Goal: Transaction & Acquisition: Obtain resource

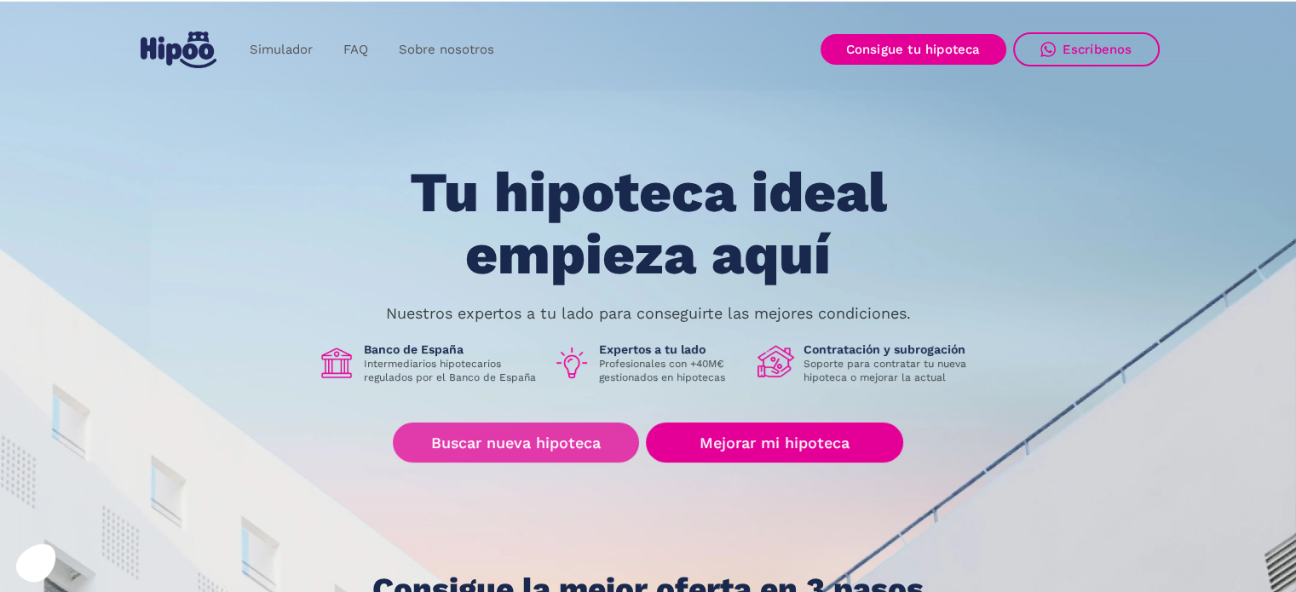
click at [476, 440] on link "Buscar nueva hipoteca" at bounding box center [516, 443] width 246 height 40
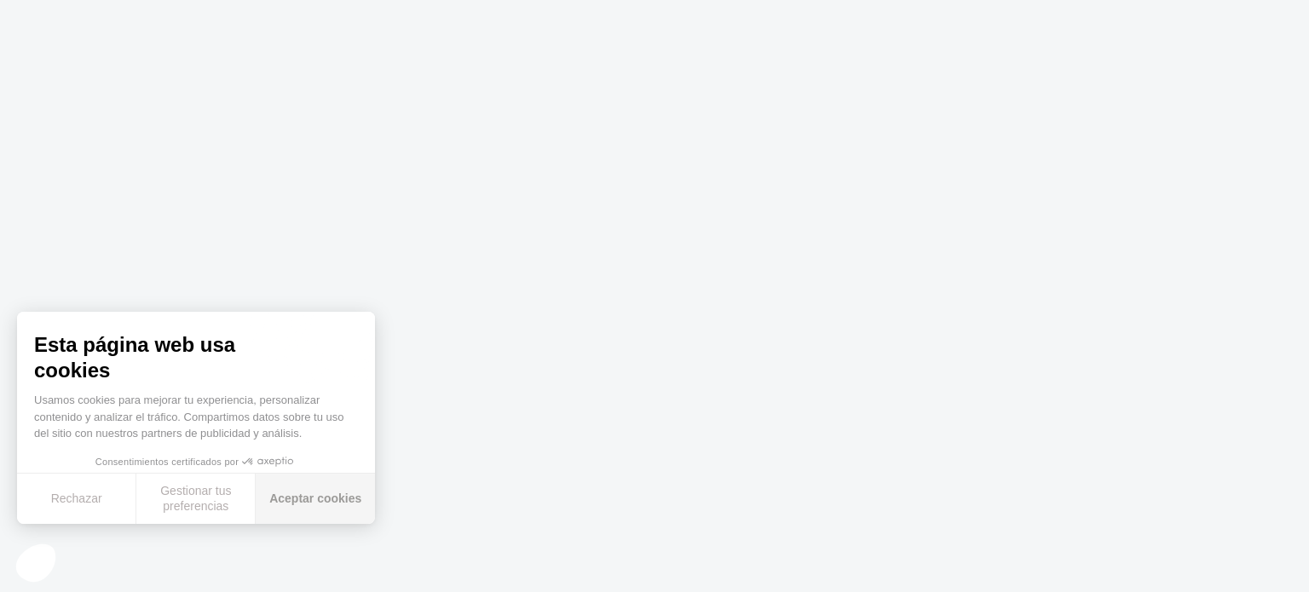
click at [305, 502] on button "Aceptar cookies" at bounding box center [315, 499] width 119 height 50
